Goal: Task Accomplishment & Management: Use online tool/utility

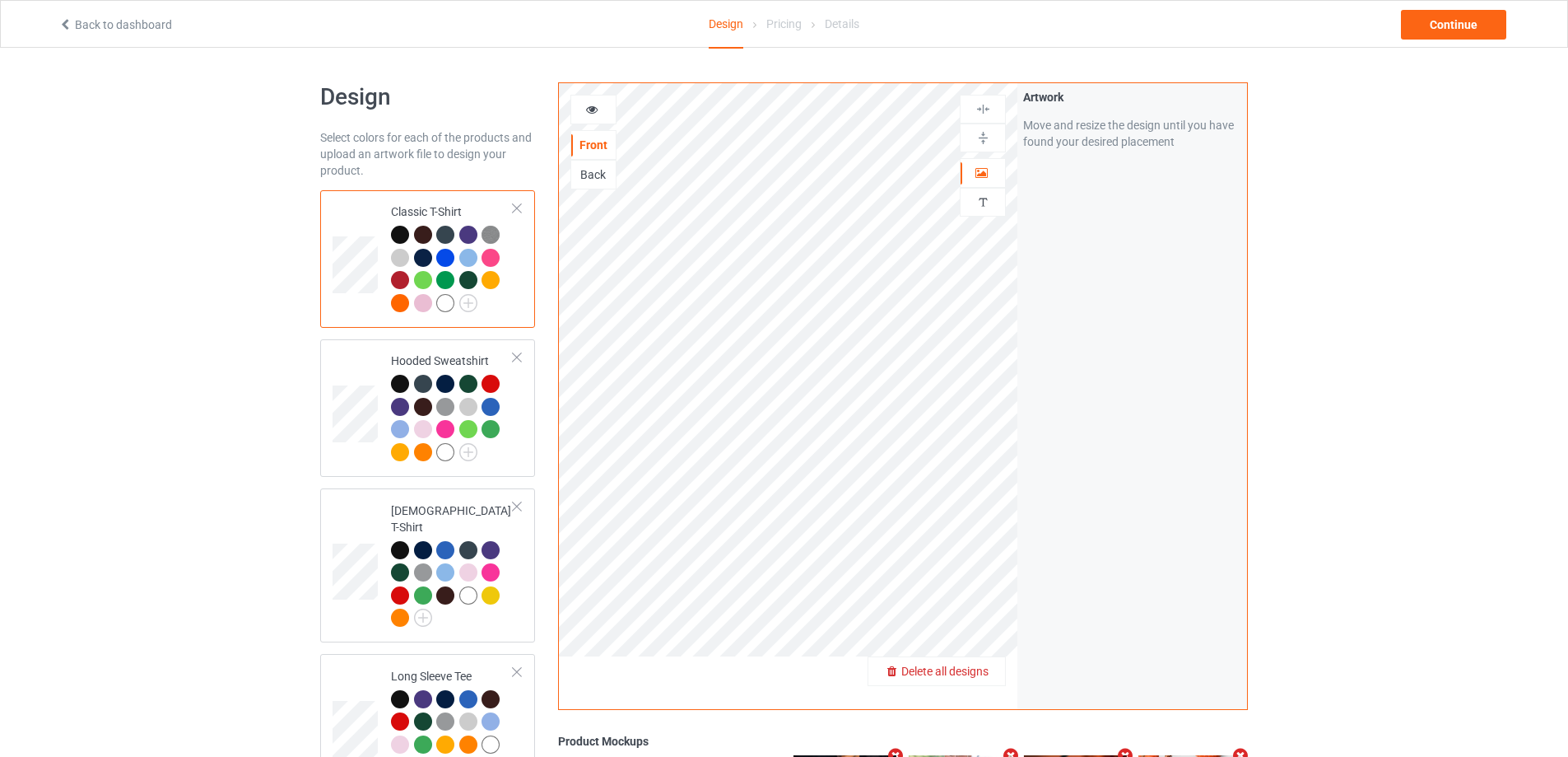
click at [987, 673] on span "Delete all designs" at bounding box center [945, 671] width 87 height 14
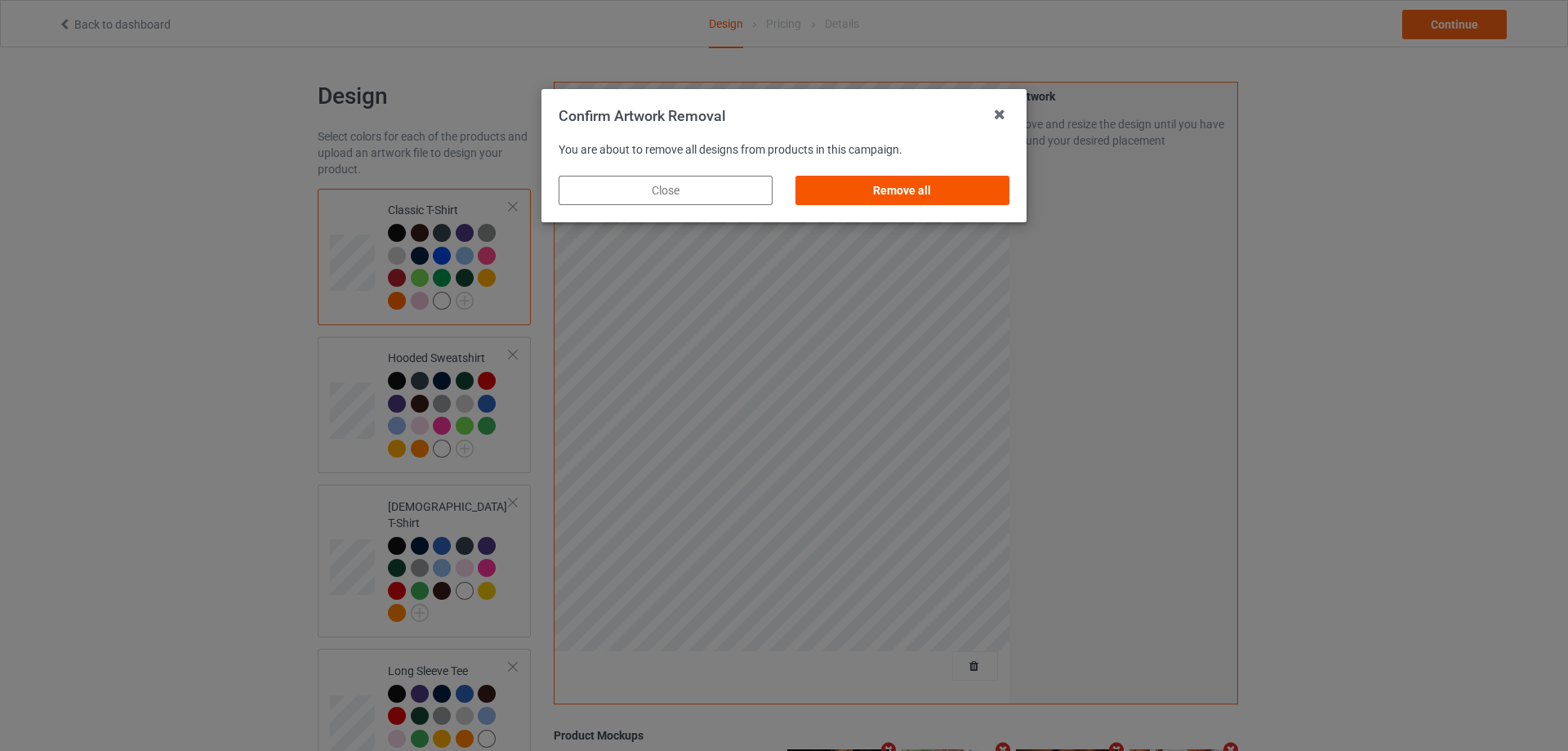
click at [880, 183] on div "Remove all" at bounding box center [903, 190] width 214 height 30
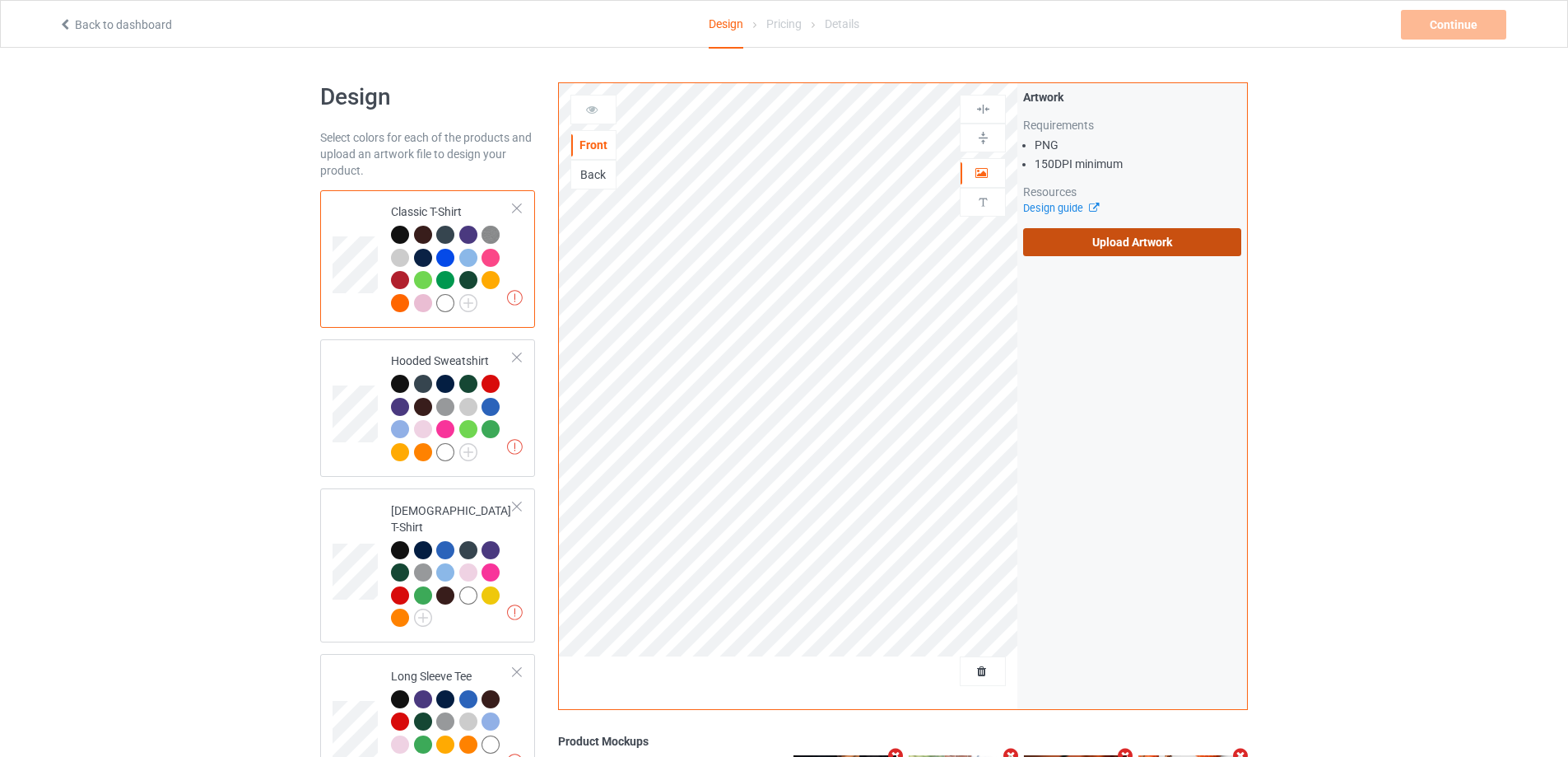
click at [1084, 240] on label "Upload Artwork" at bounding box center [1132, 242] width 218 height 28
click at [0, 0] on input "Upload Artwork" at bounding box center [0, 0] width 0 height 0
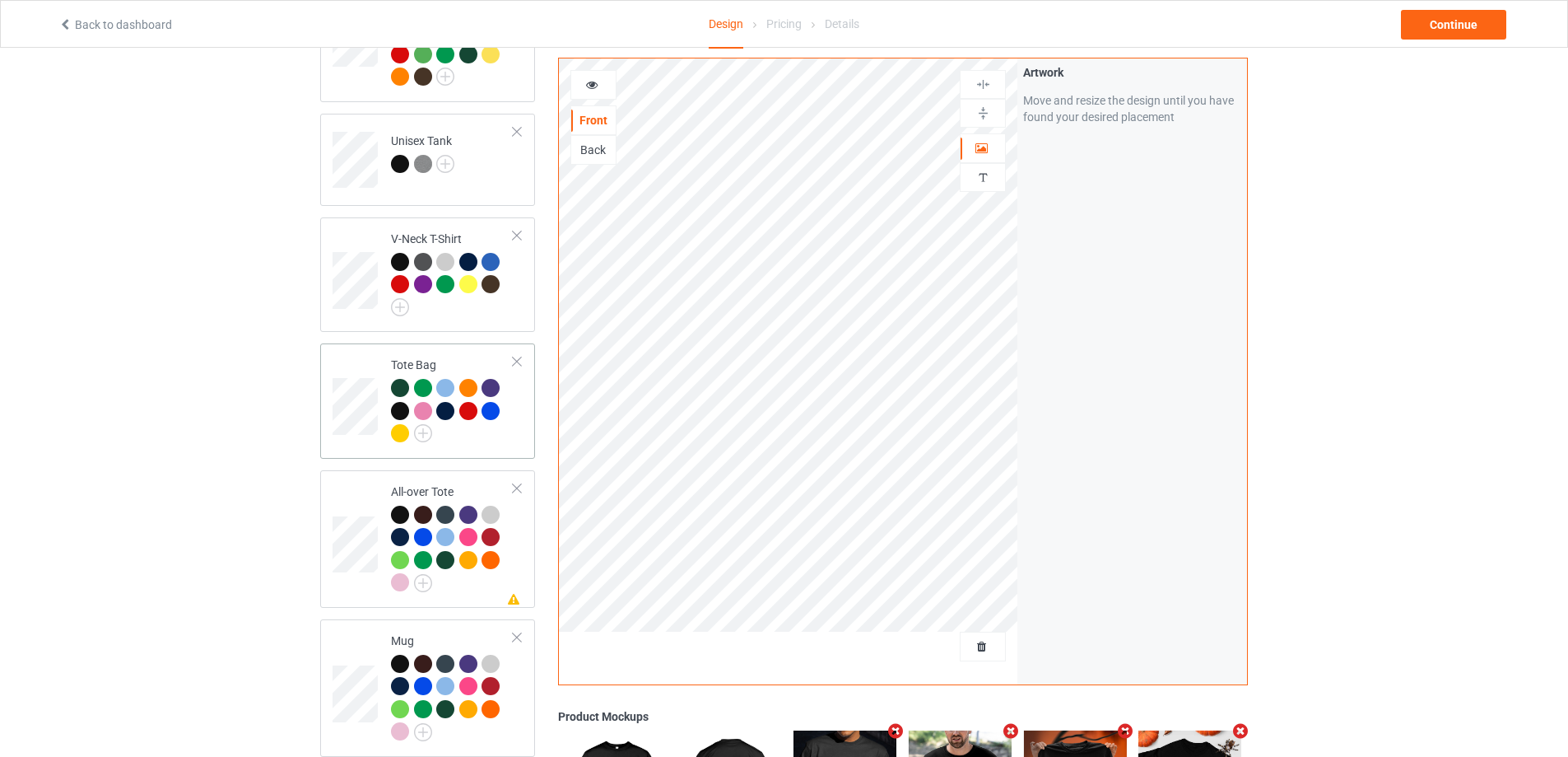
scroll to position [1071, 0]
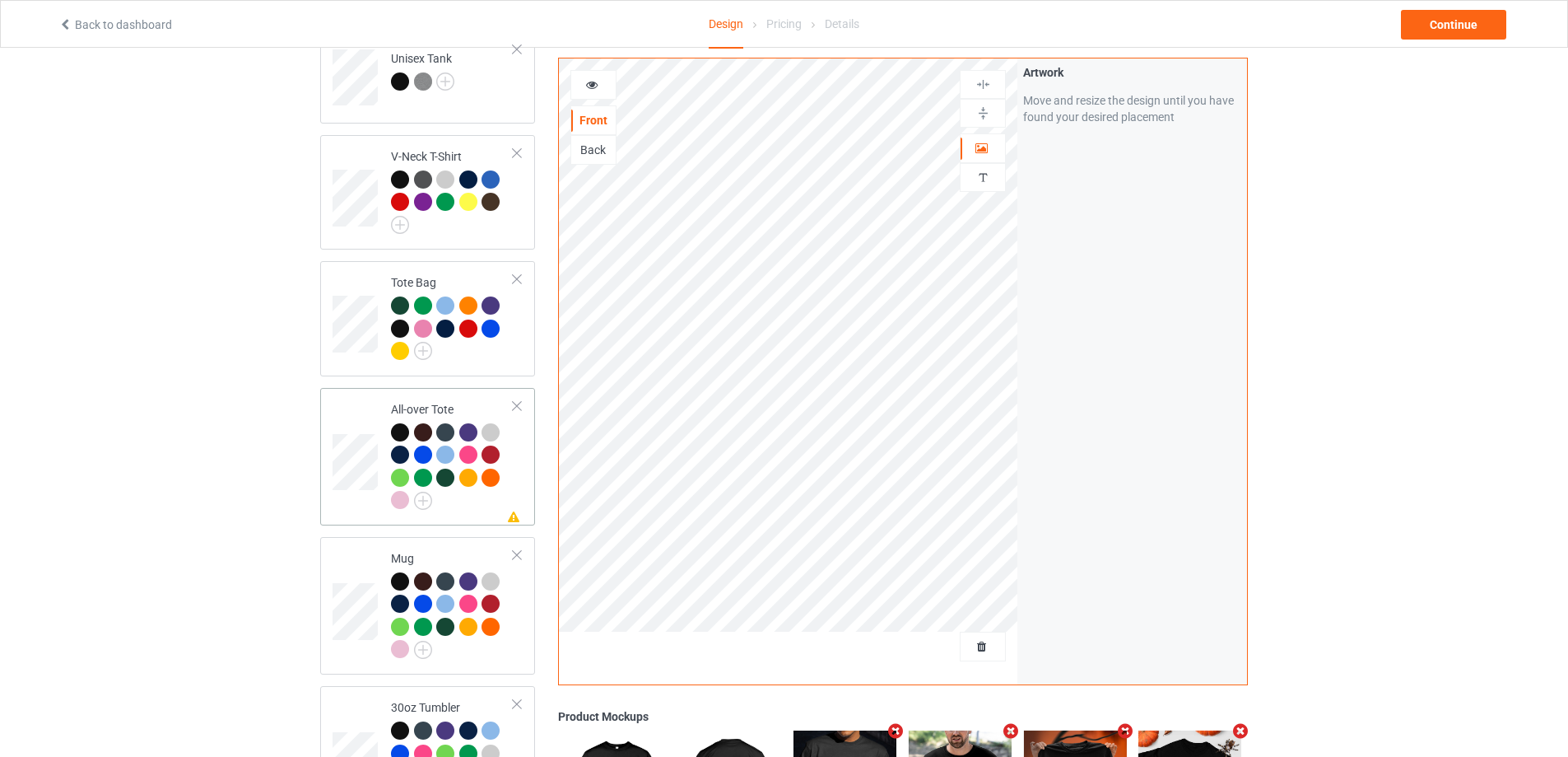
click at [466, 500] on div at bounding box center [451, 469] width 122 height 91
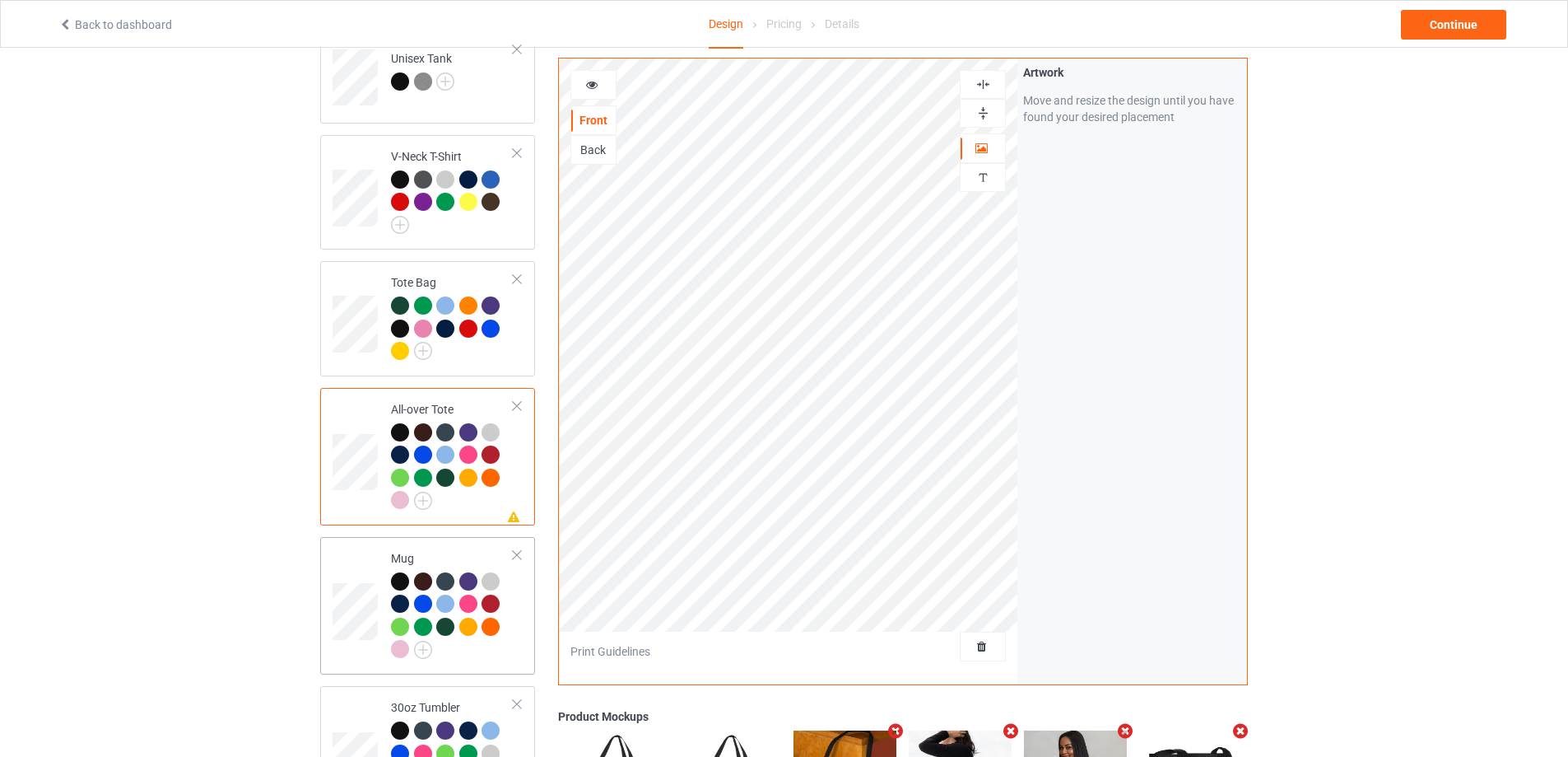
click at [528, 629] on div "Mug" at bounding box center [427, 606] width 215 height 138
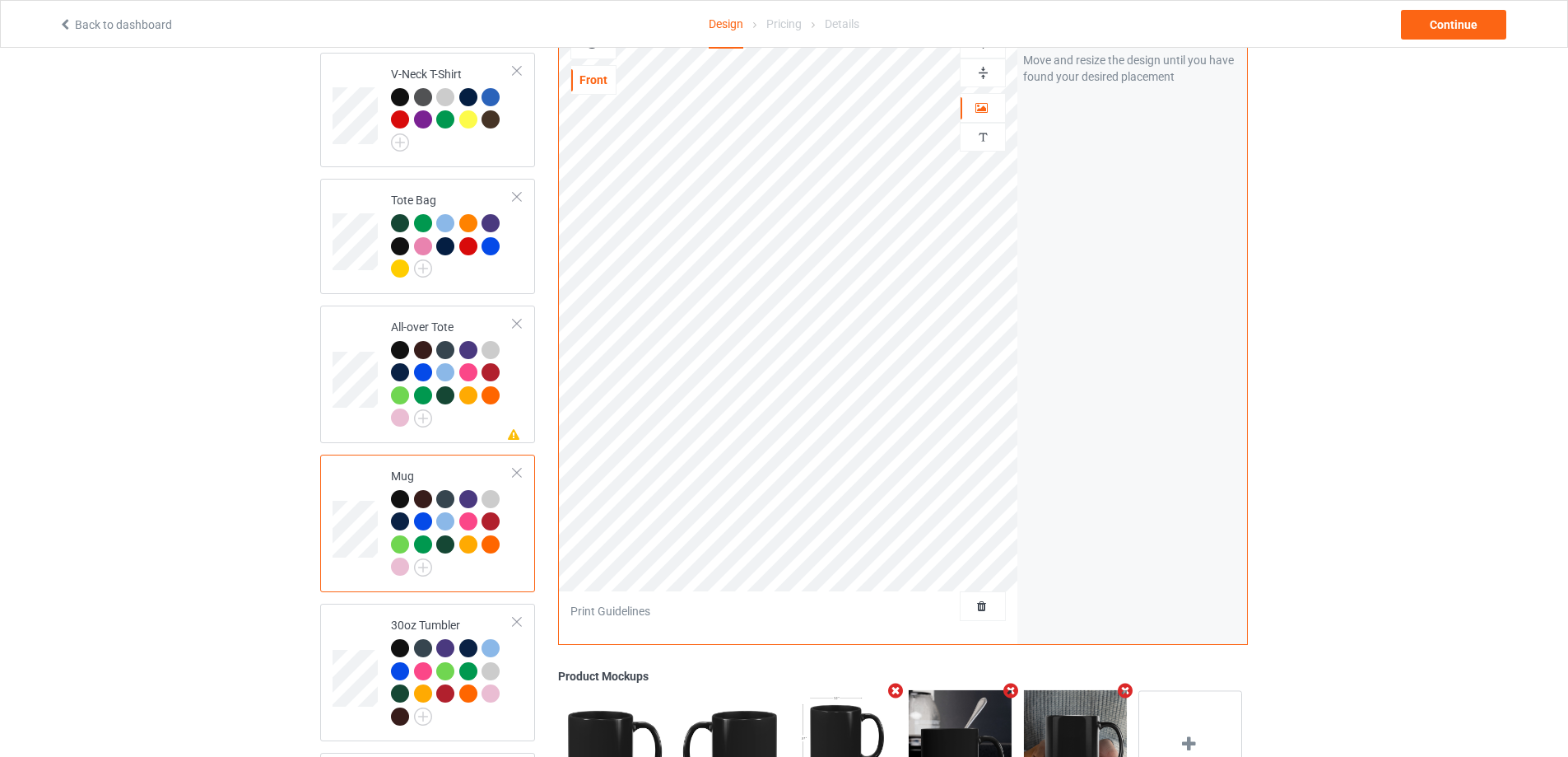
scroll to position [1236, 0]
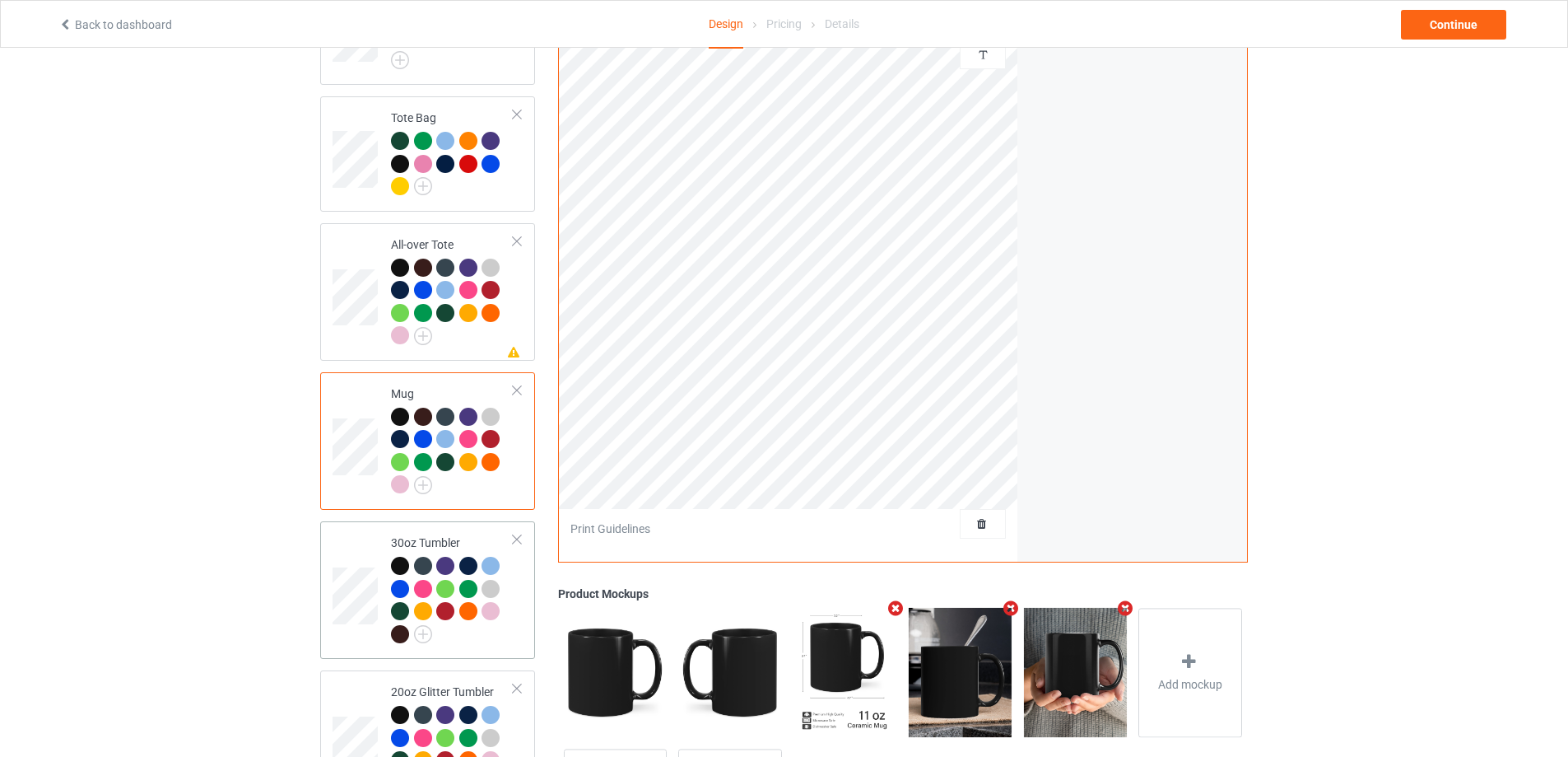
click at [483, 637] on div at bounding box center [451, 602] width 122 height 91
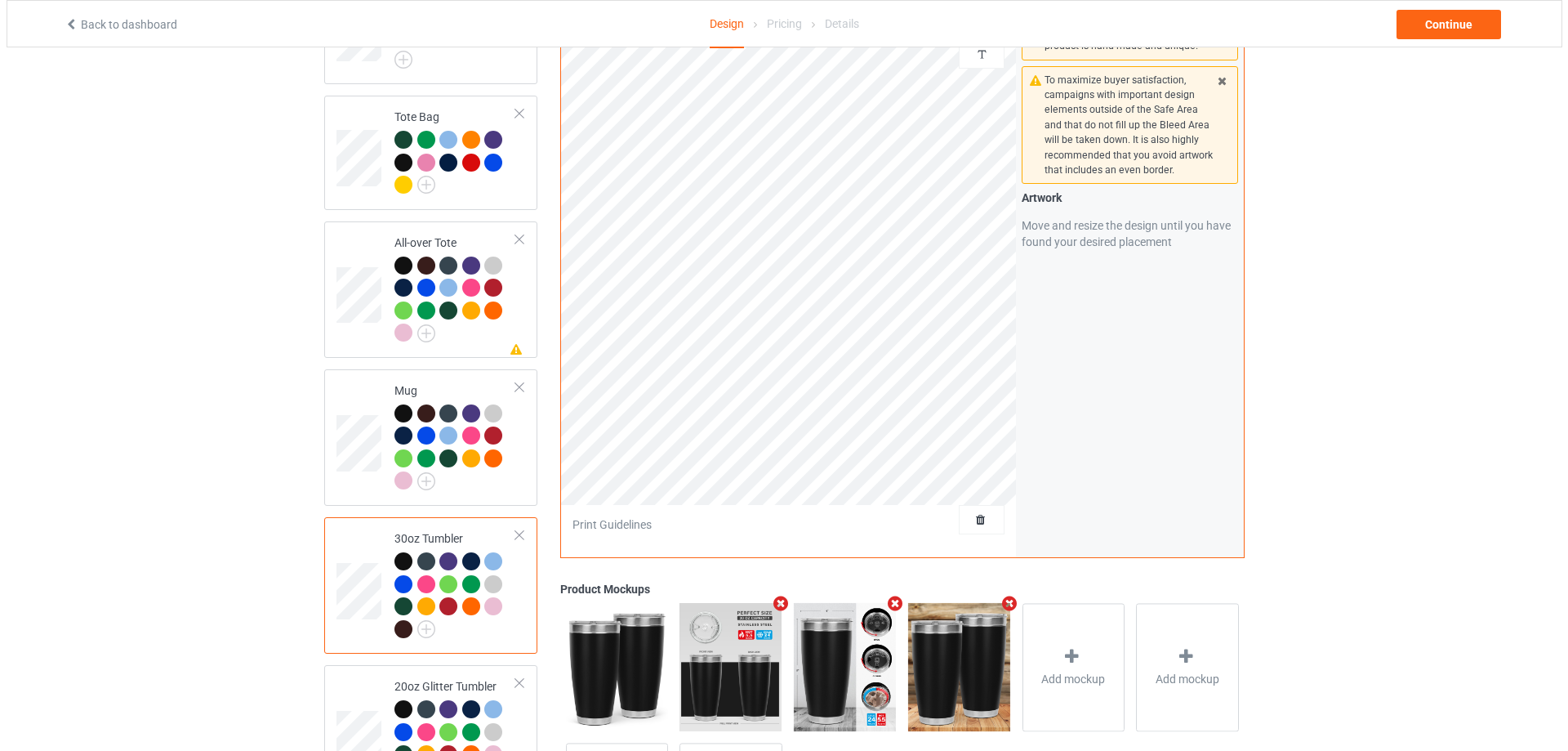
scroll to position [1381, 0]
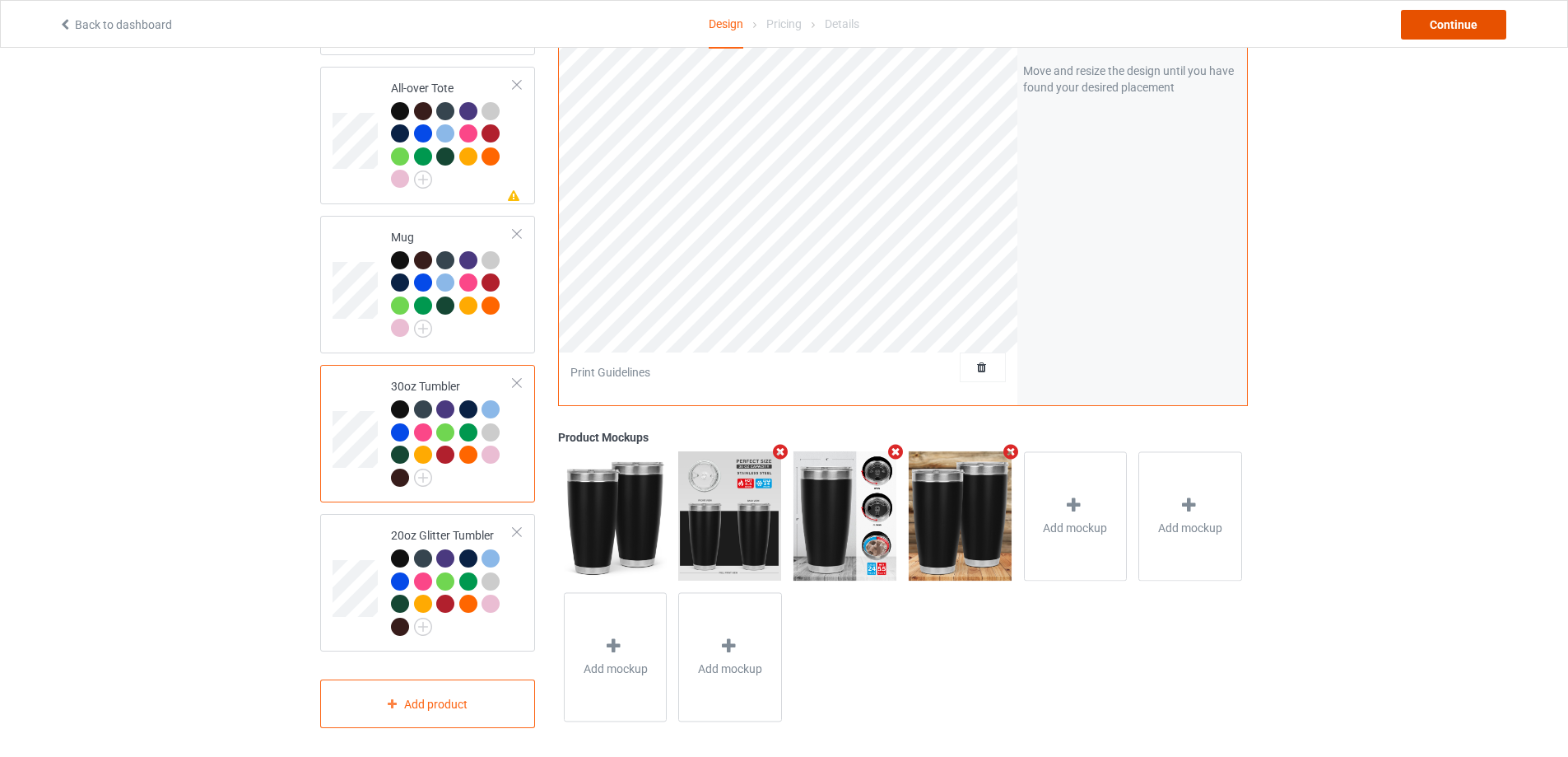
click at [1449, 28] on div "Continue" at bounding box center [1454, 24] width 105 height 30
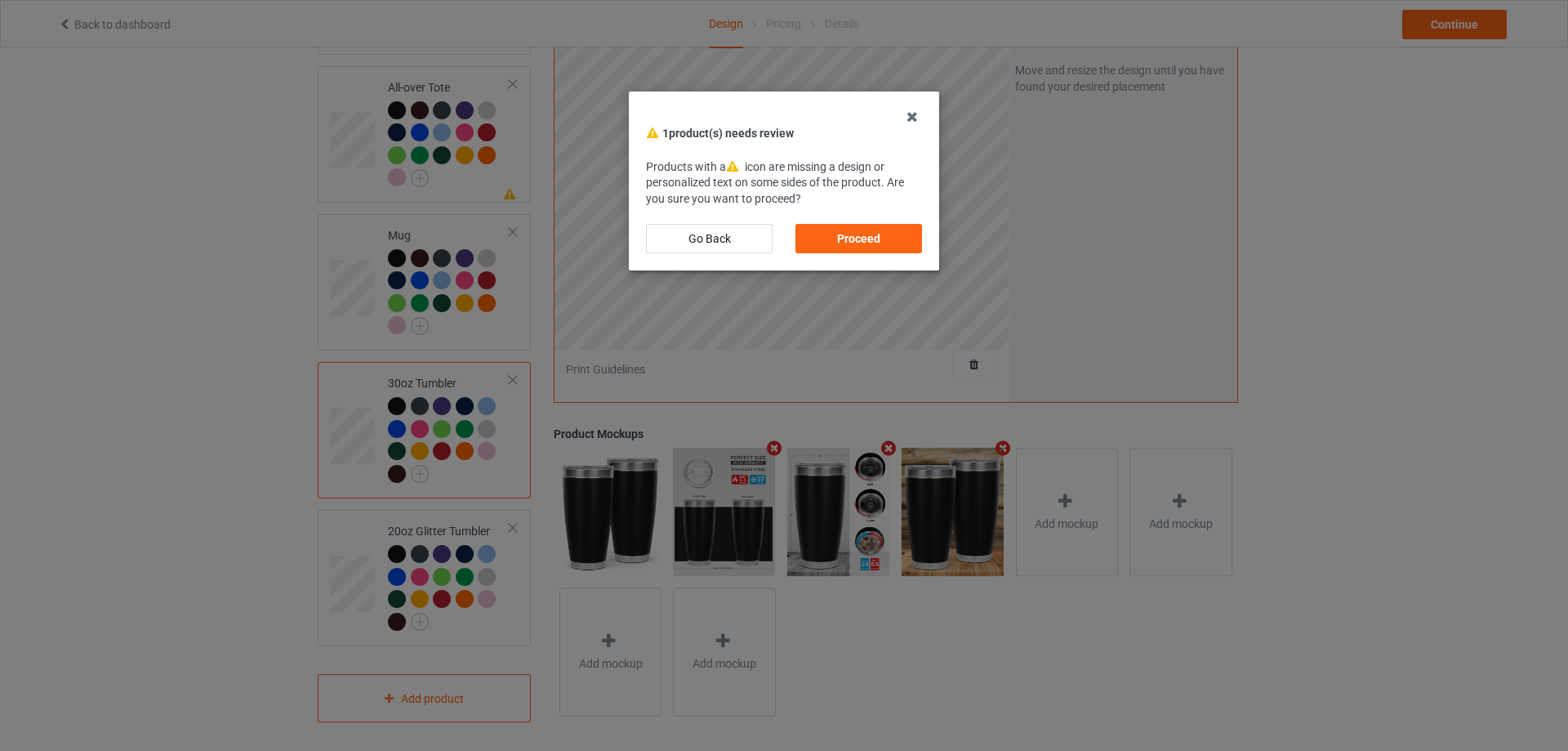
click at [904, 232] on div "Proceed" at bounding box center [859, 238] width 127 height 30
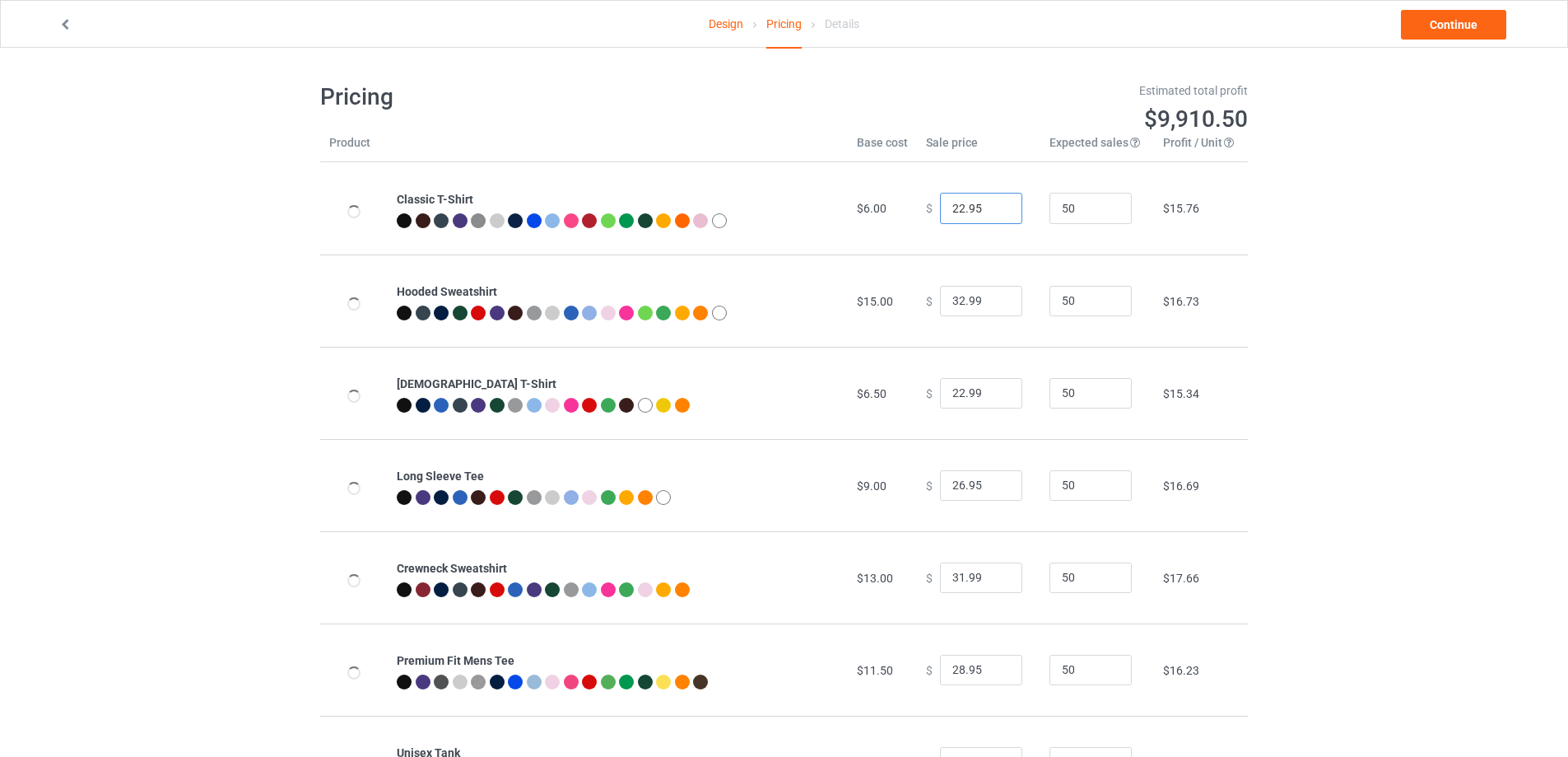
click at [967, 209] on input "22.95" at bounding box center [981, 209] width 82 height 32
type input "22.99"
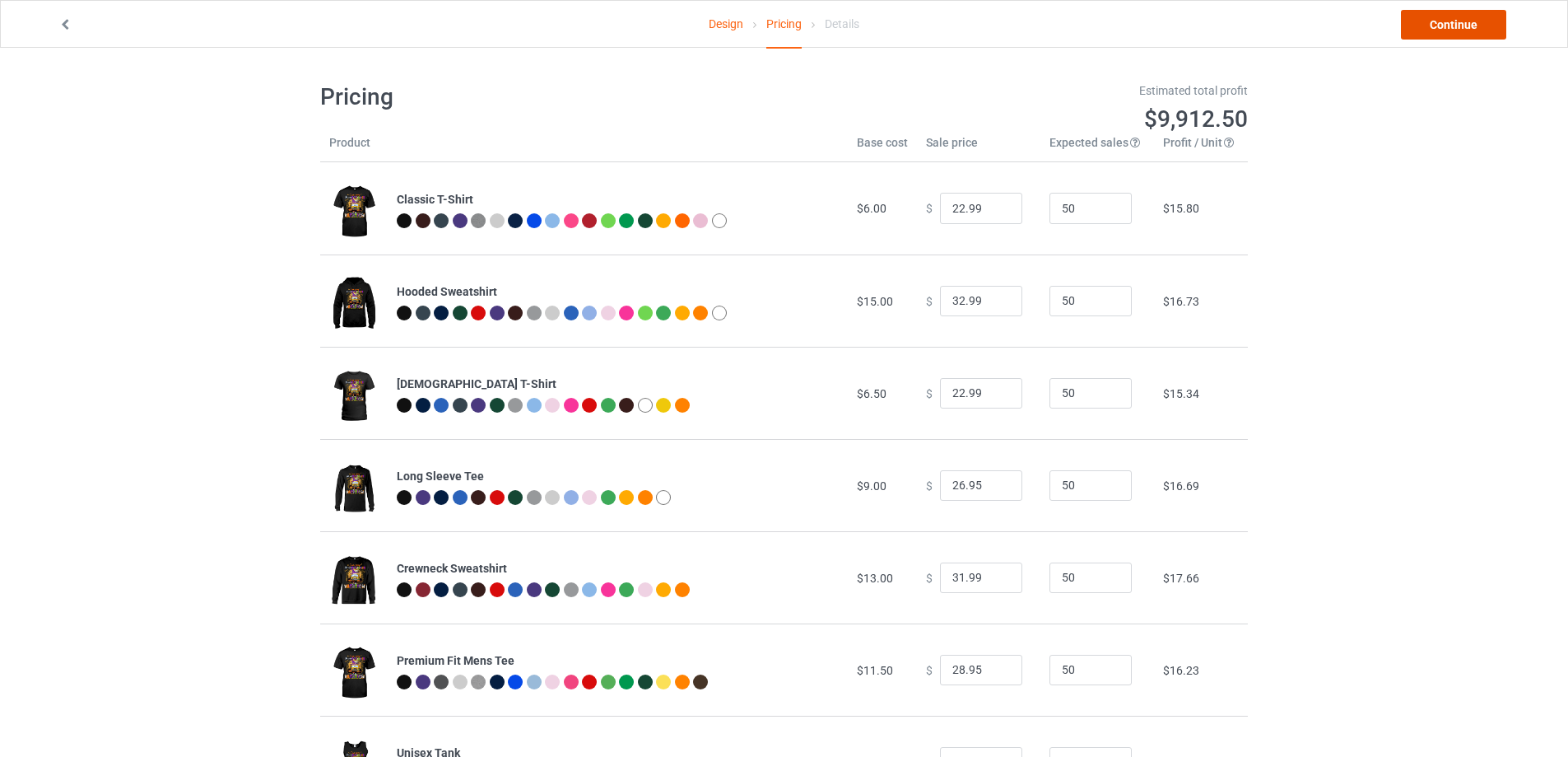
click at [1476, 24] on link "Continue" at bounding box center [1454, 24] width 105 height 30
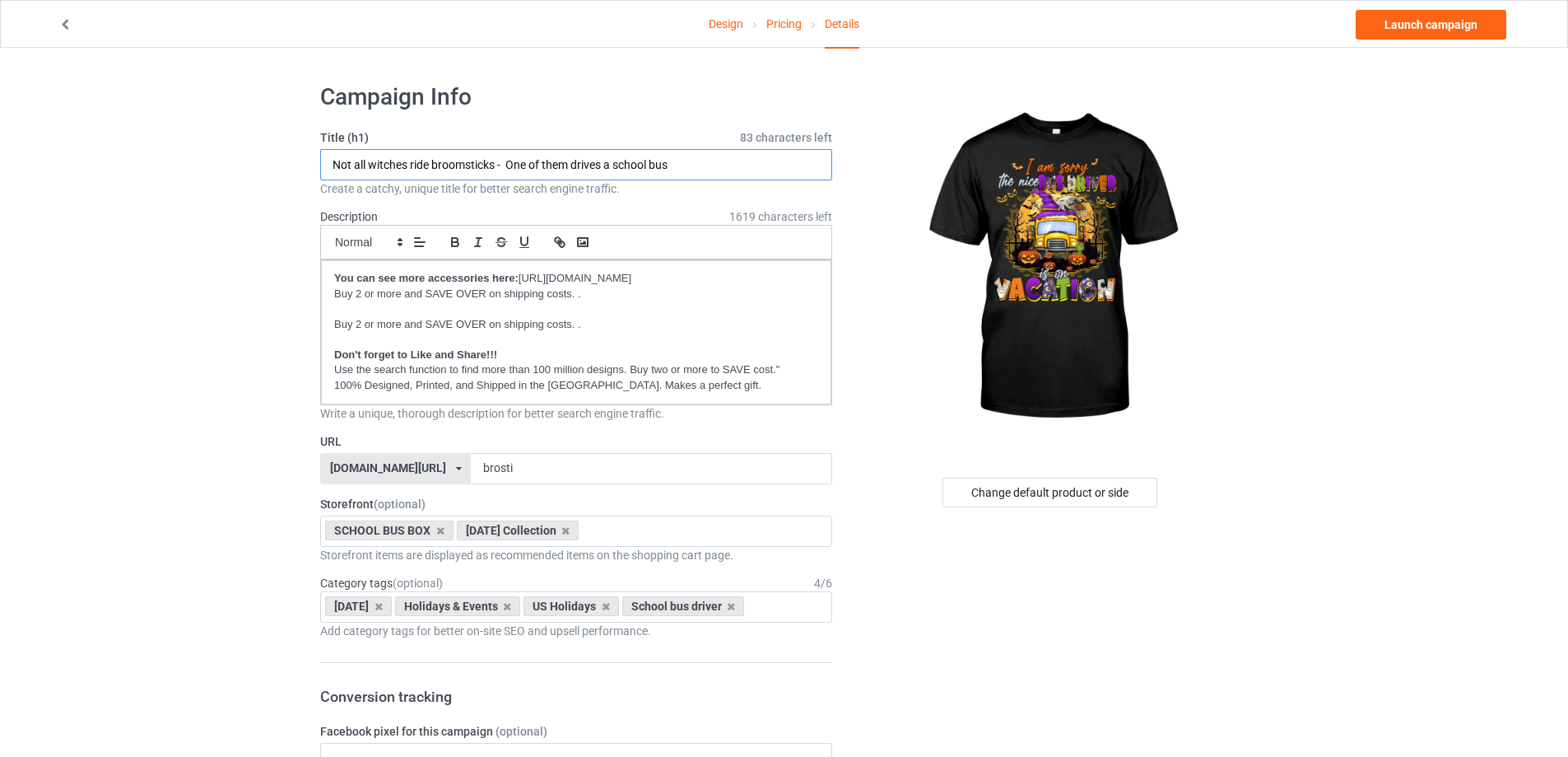
click at [593, 166] on input "Not all witches ride broomsticks - One of them drives a school bus" at bounding box center [576, 164] width 512 height 32
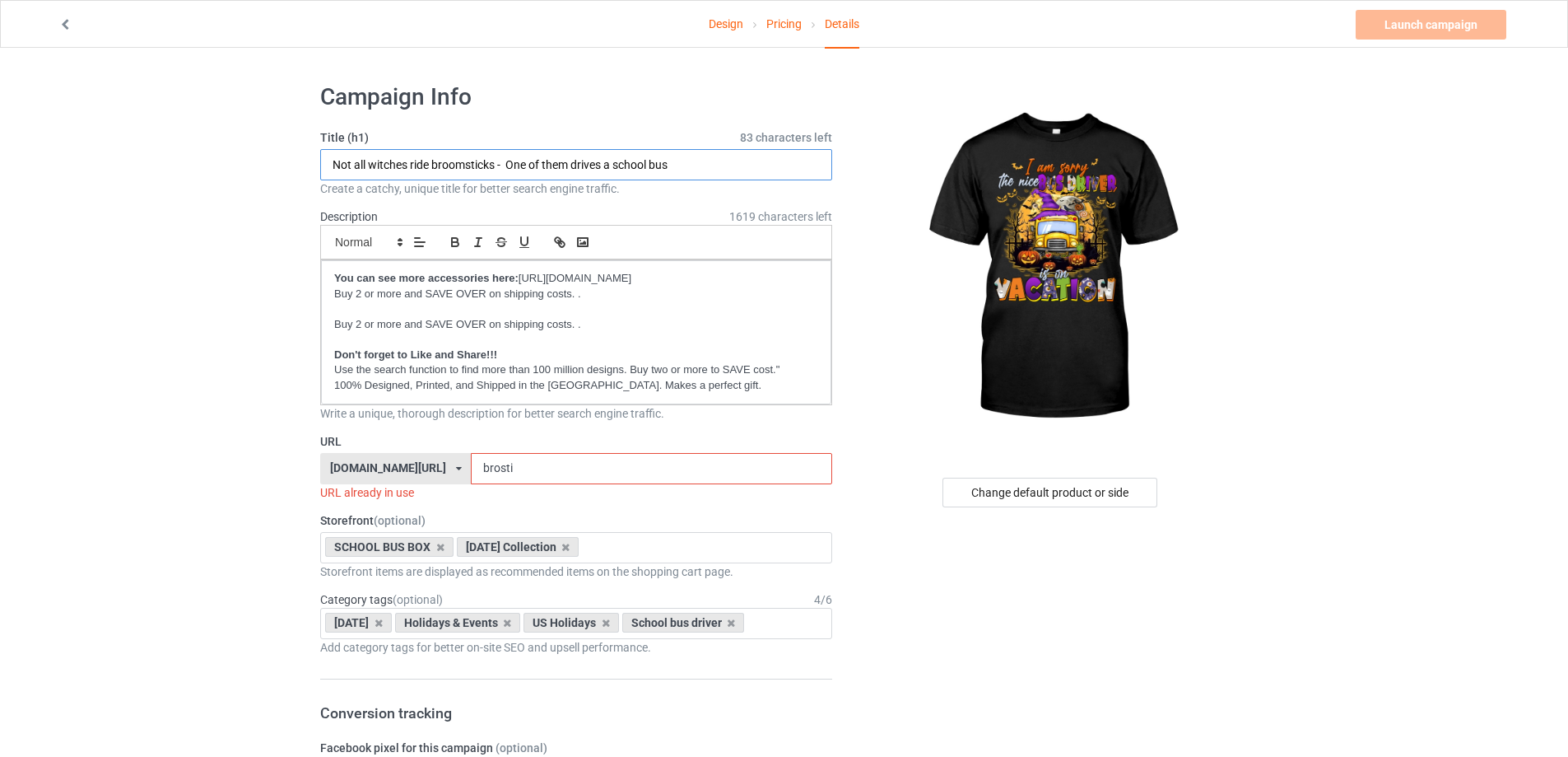
paste input "I am sorry the nice bus driver is on vacation"
type input "I am sorry the nice bus driver is on vacation"
click at [515, 466] on input "brosti" at bounding box center [652, 469] width 361 height 32
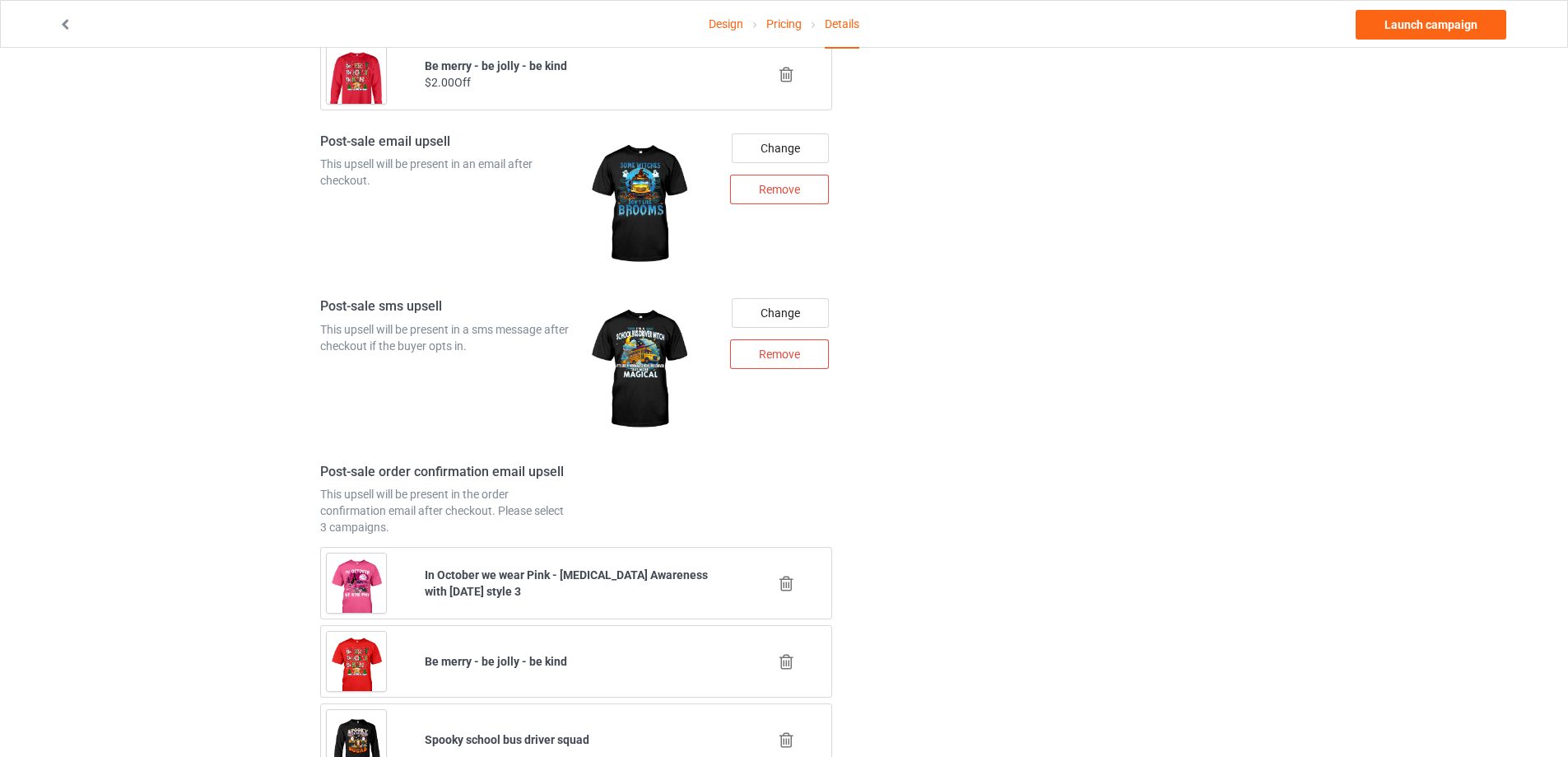
scroll to position [2045, 0]
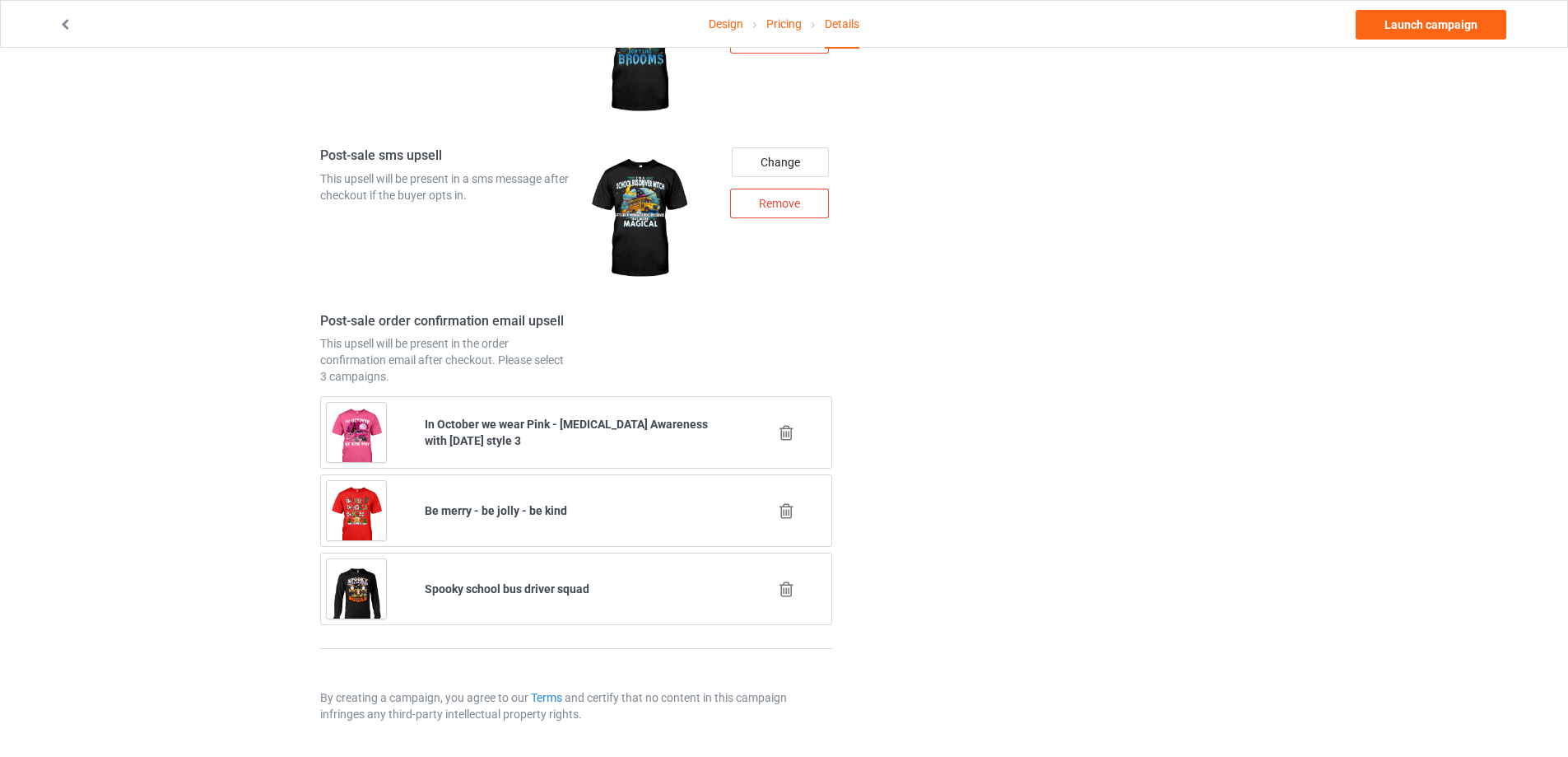
type input "hava5"
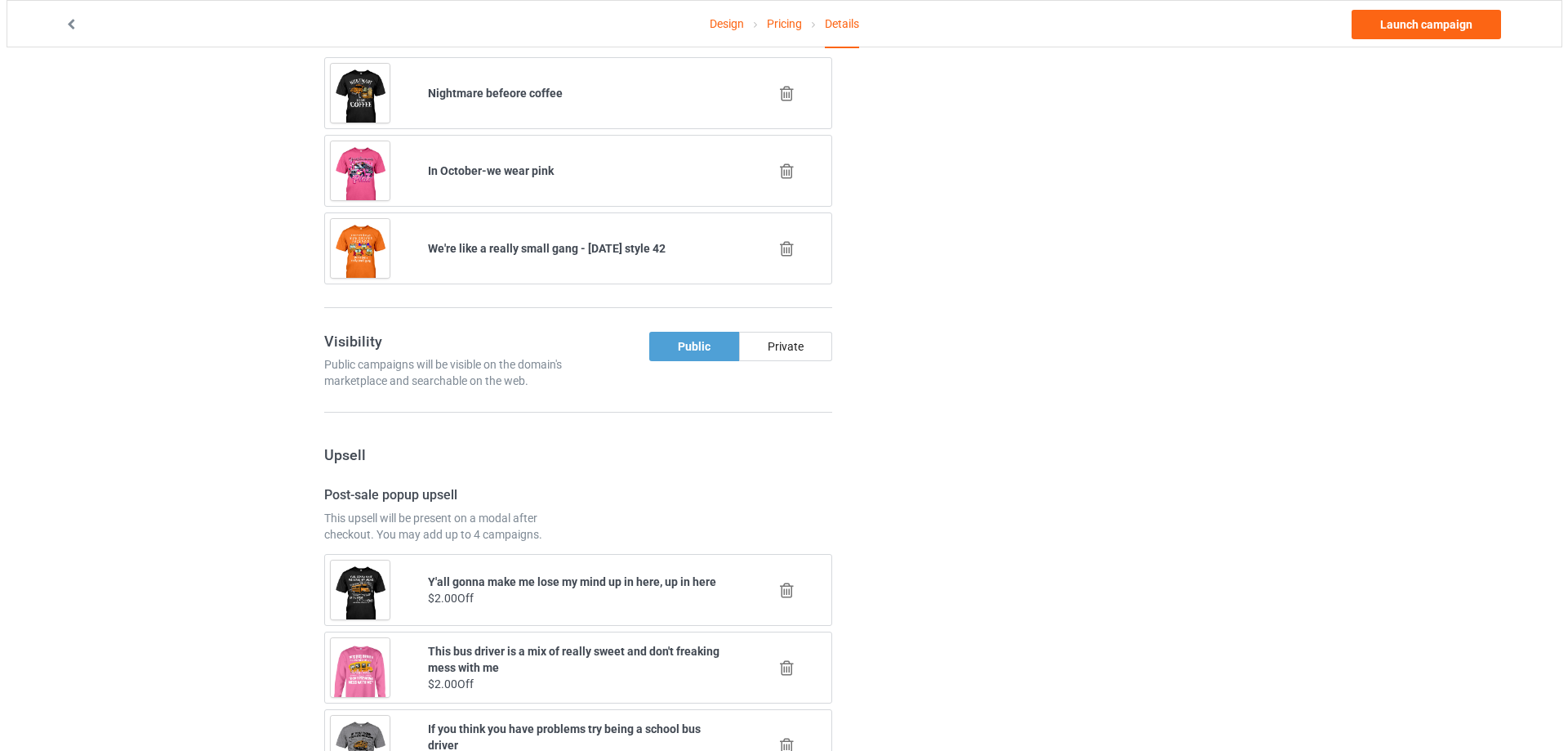
scroll to position [967, 0]
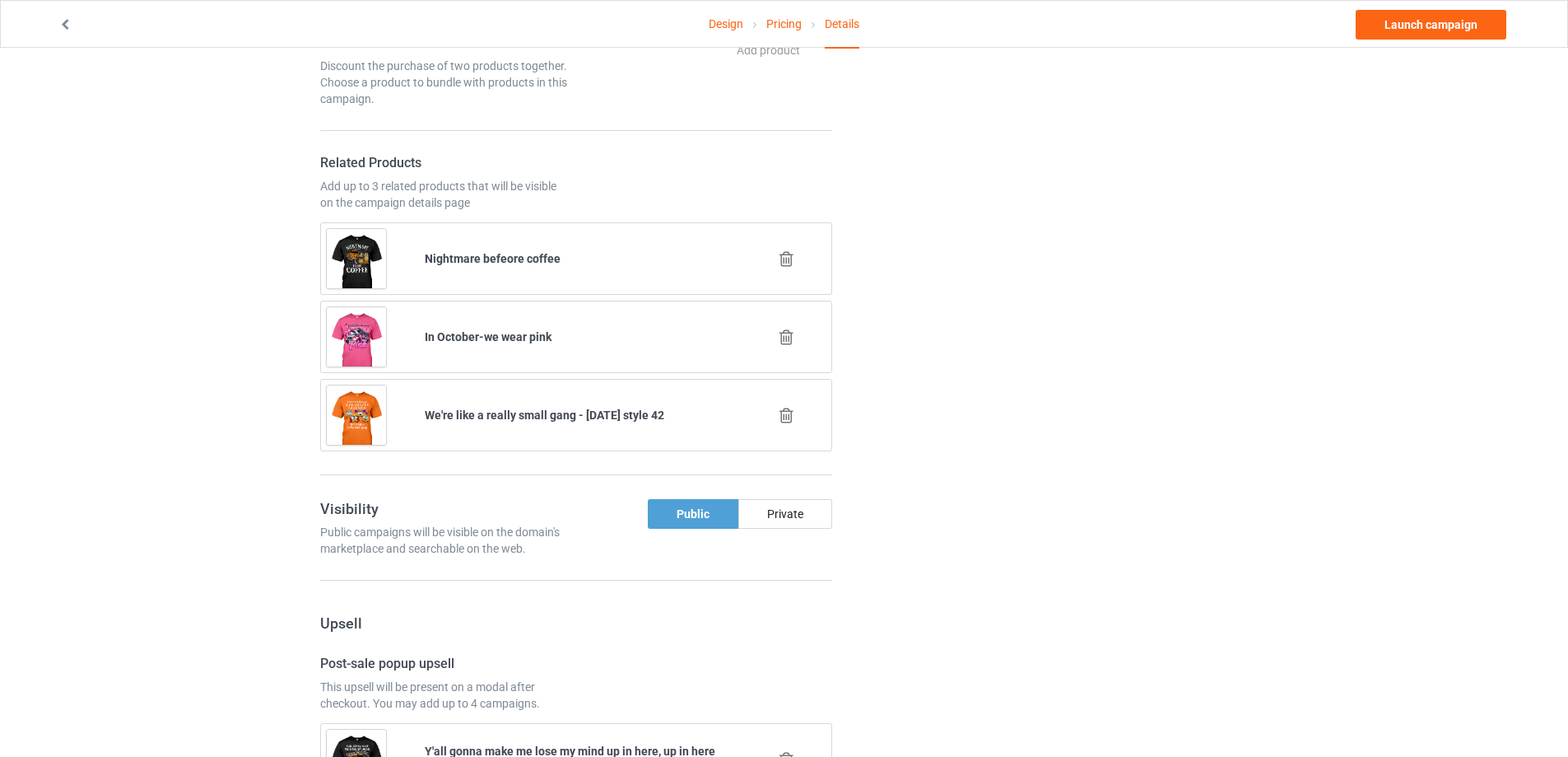
click at [786, 417] on icon at bounding box center [787, 415] width 21 height 17
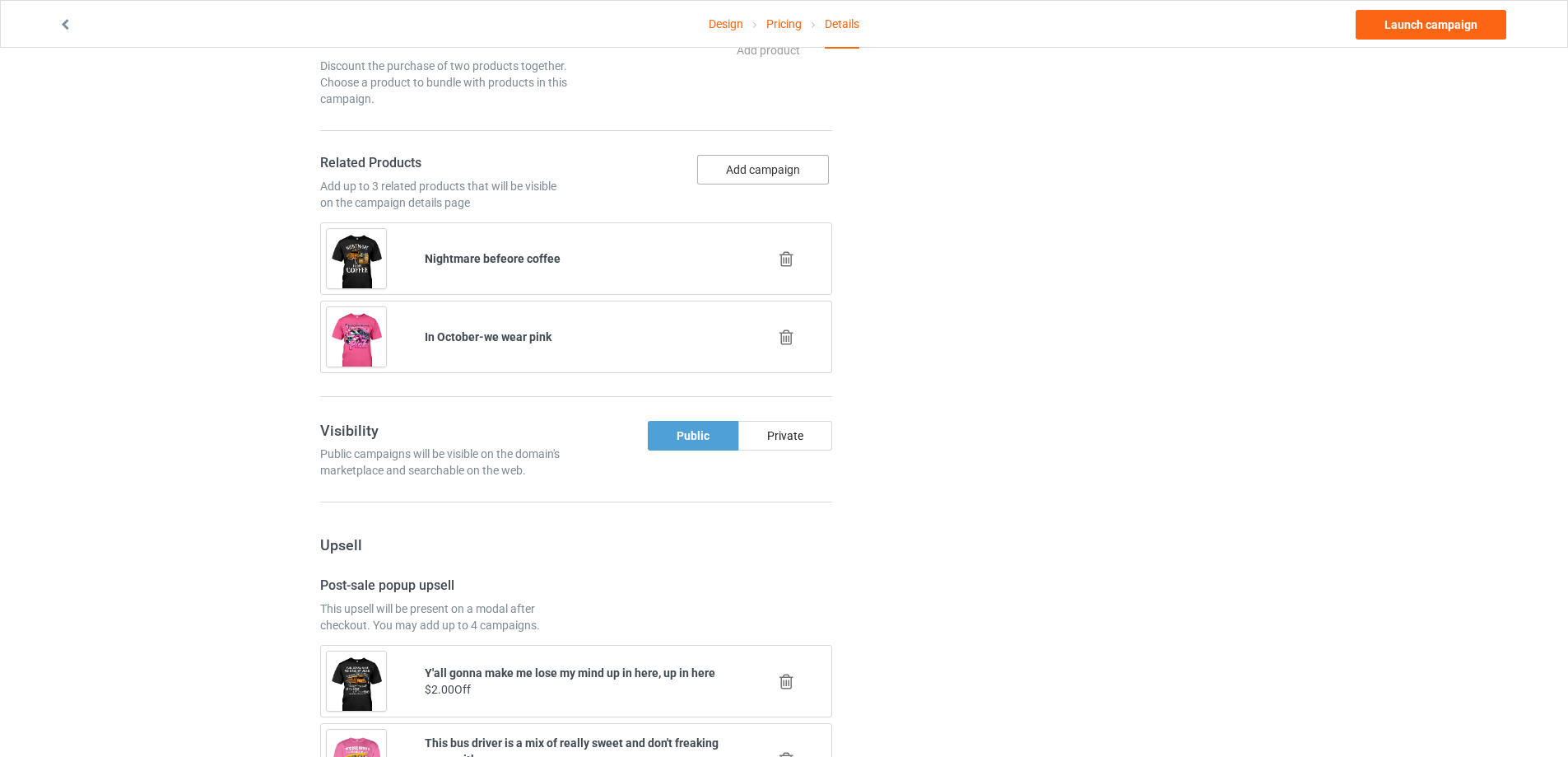
click at [769, 184] on button "Add campaign" at bounding box center [762, 170] width 131 height 30
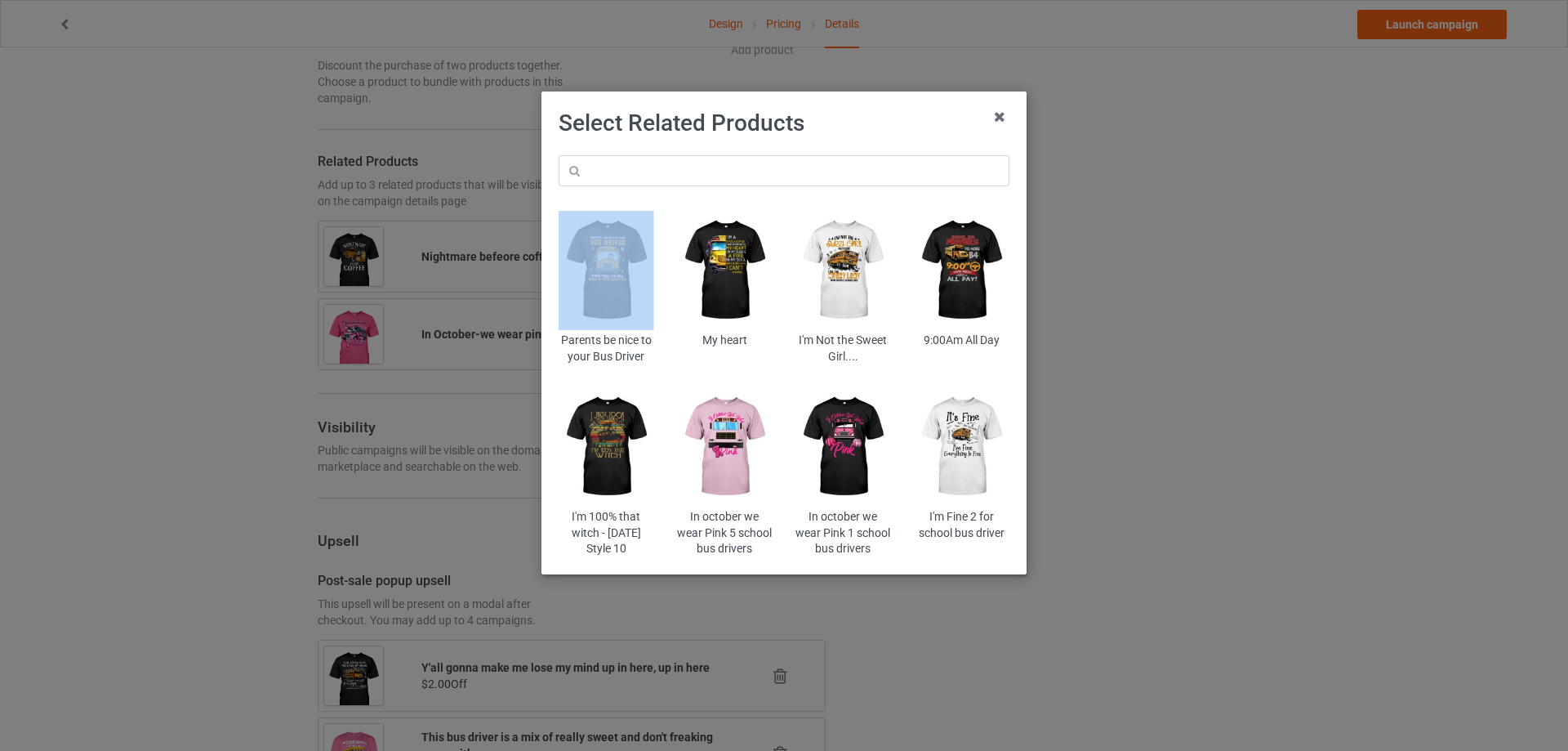
click at [735, 184] on div "Parents be nice to your Bus Driver My heart I'm Not the Sweet Girl.... 9:00Am A…" at bounding box center [784, 356] width 474 height 425
click at [735, 184] on input "text" at bounding box center [783, 171] width 450 height 31
paste input "scacosb"
type input "scacosb"
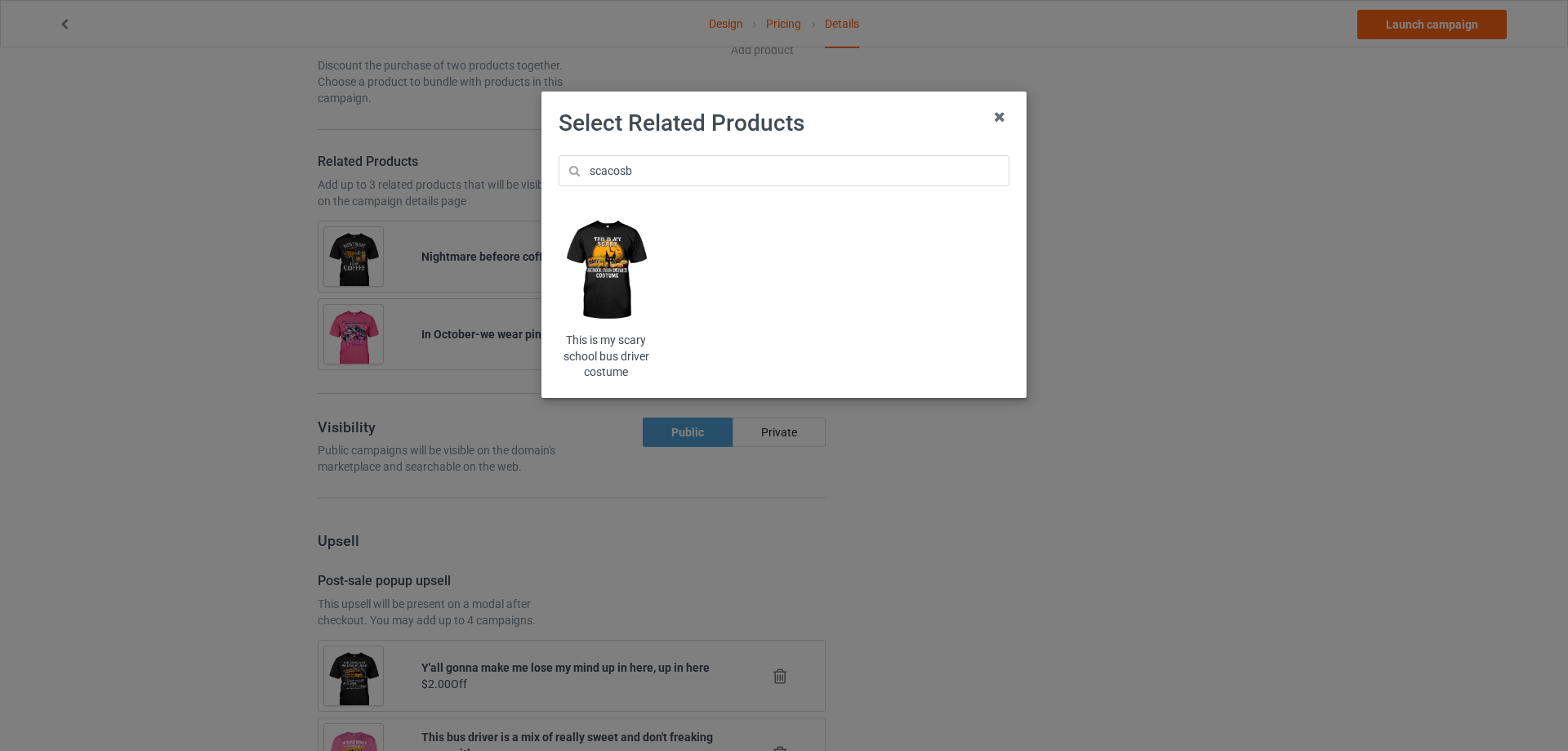
click at [634, 291] on img at bounding box center [606, 270] width 95 height 120
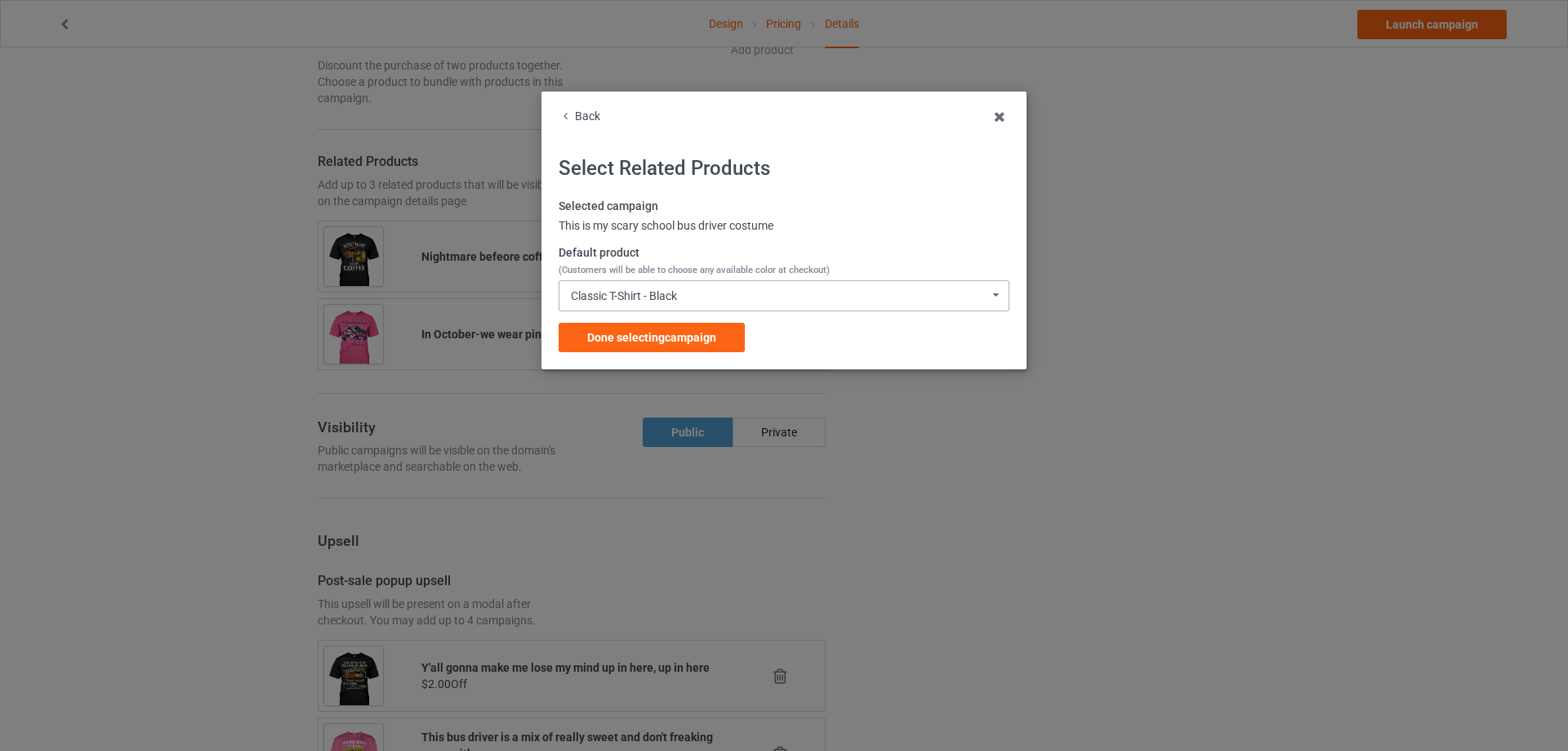
click at [637, 282] on div "Classic T-Shirt - Black Classic T-Shirt - Black Classic T-Shirt - Chocolate Cla…" at bounding box center [783, 296] width 450 height 31
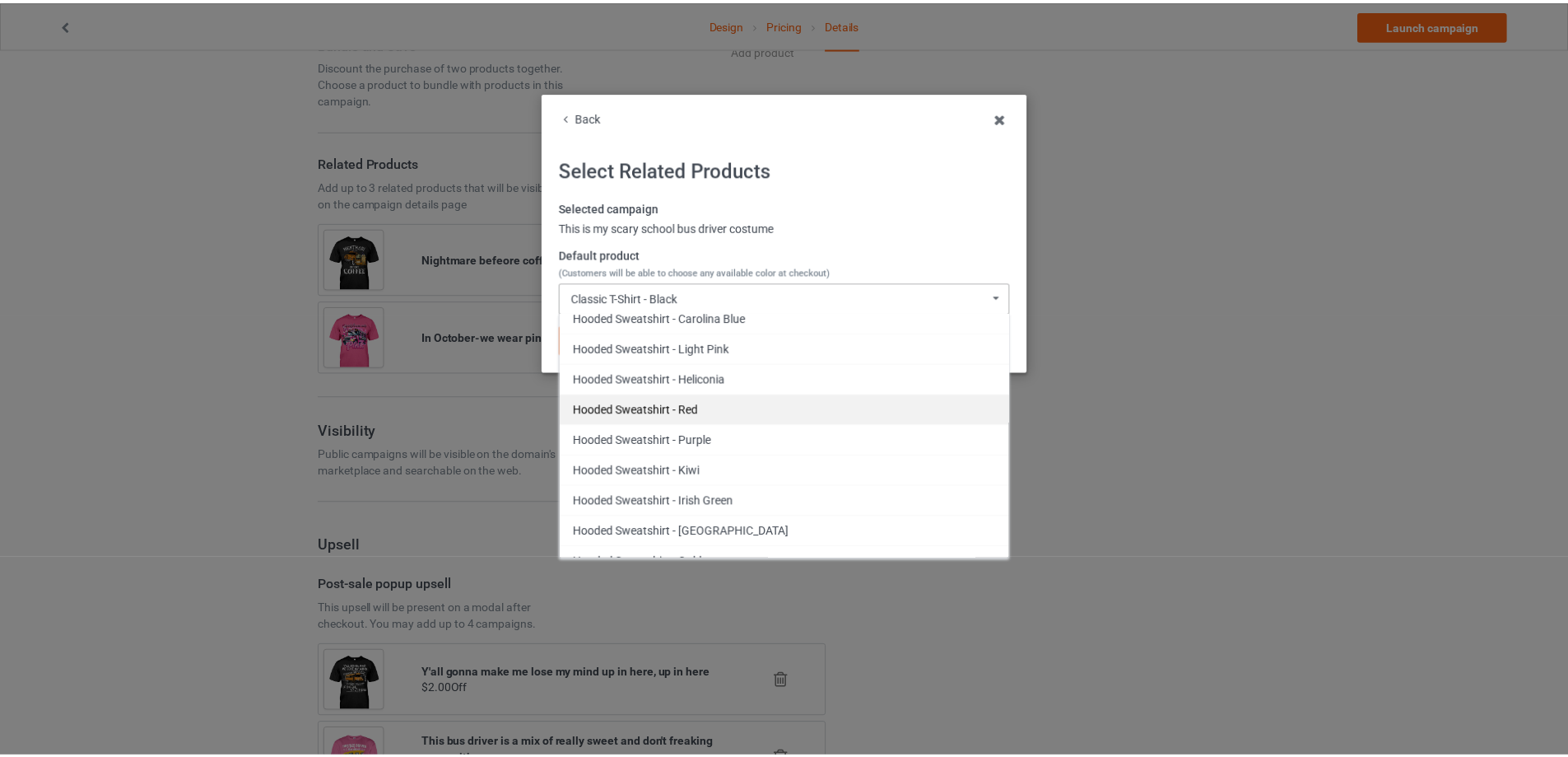
scroll to position [1482, 0]
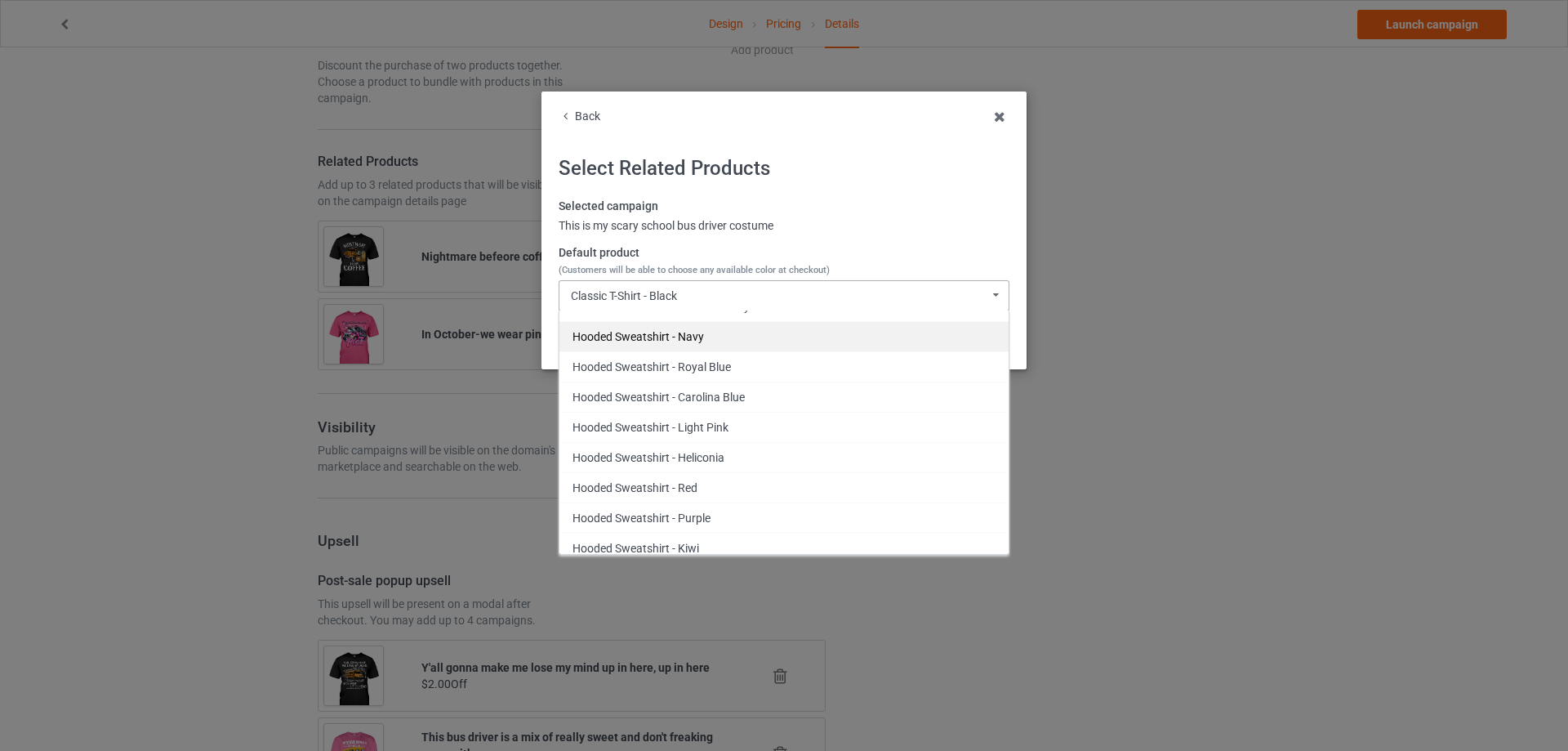
click at [699, 341] on div "Hooded Sweatshirt - Navy" at bounding box center [784, 336] width 450 height 31
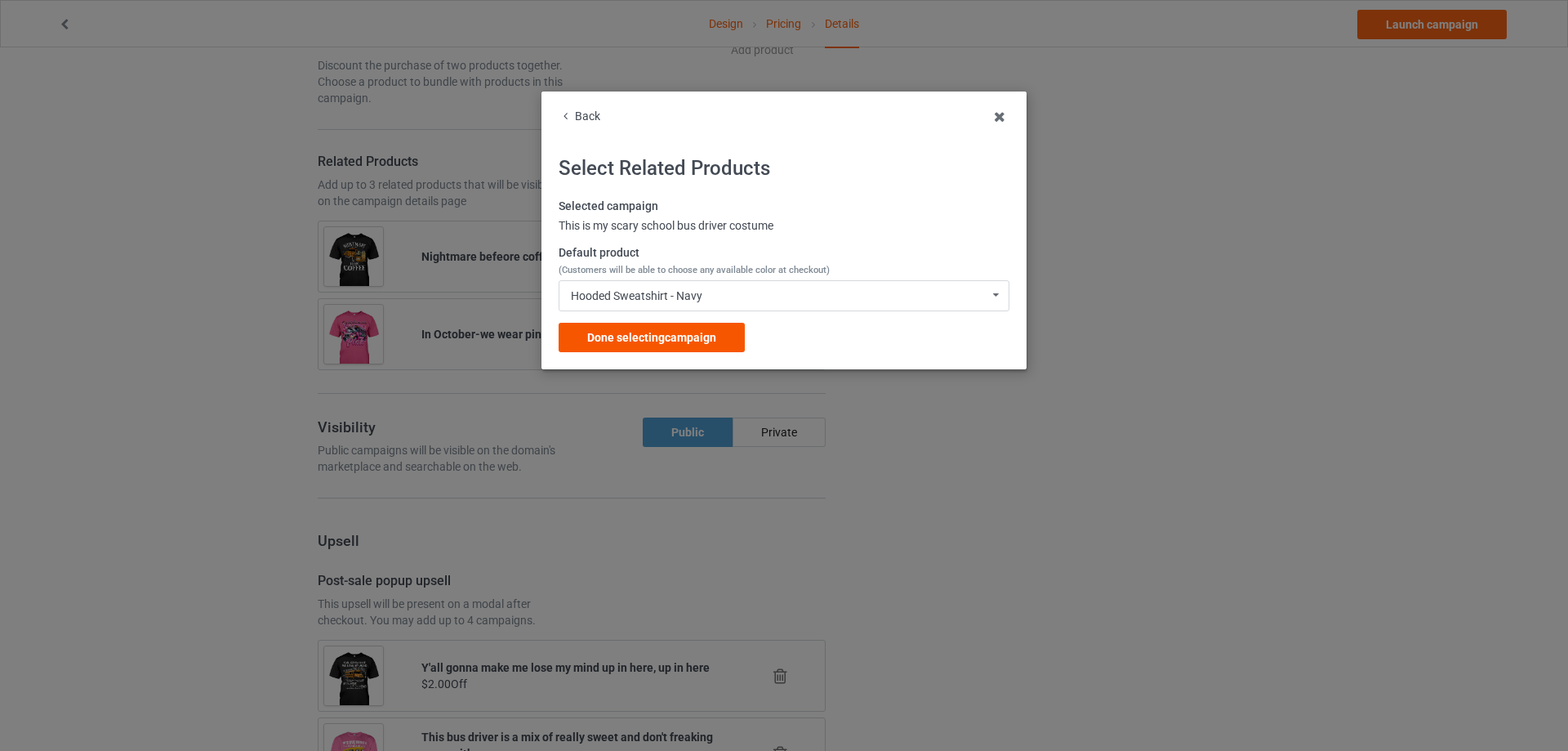
click at [669, 343] on span "Done selecting campaign" at bounding box center [652, 337] width 129 height 13
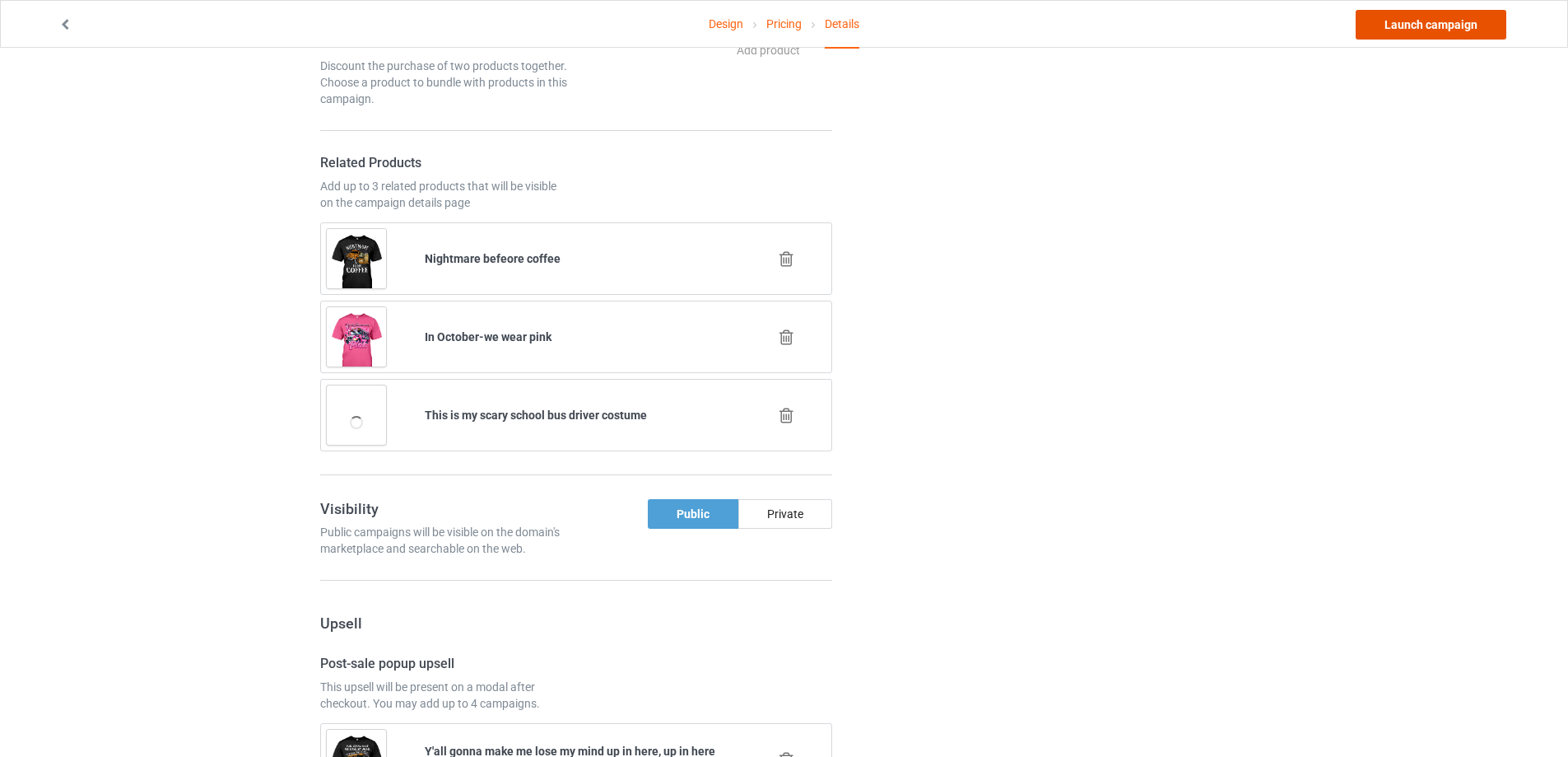
click at [1393, 25] on link "Launch campaign" at bounding box center [1431, 24] width 150 height 30
